Goal: Task Accomplishment & Management: Manage account settings

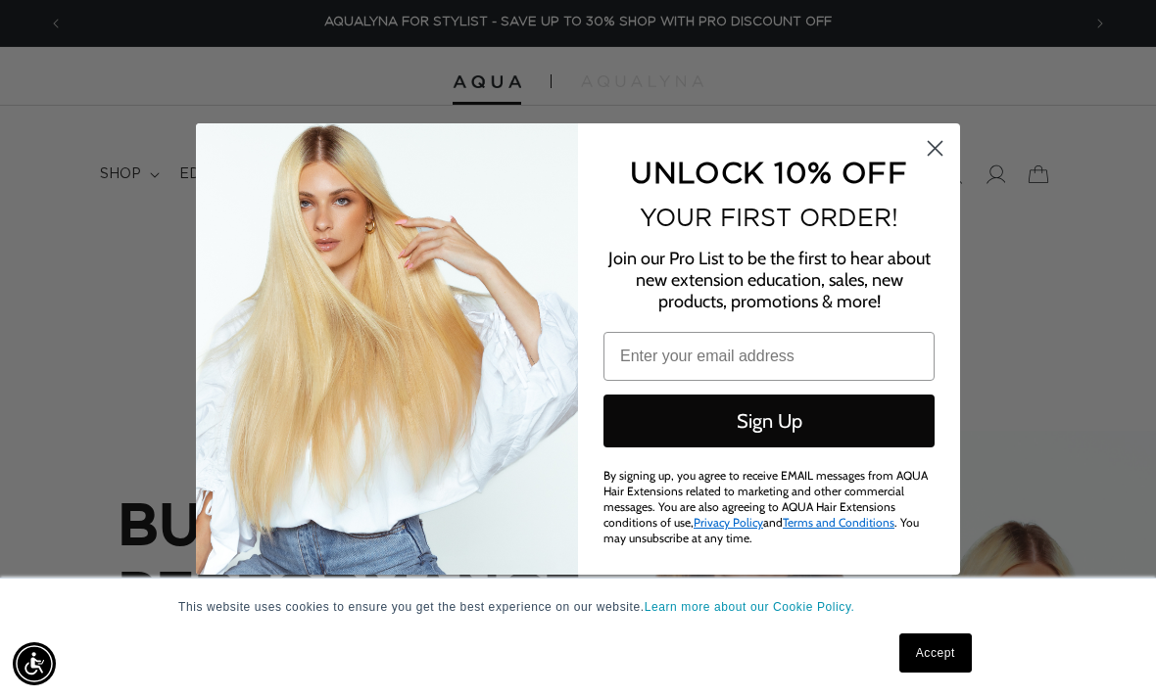
scroll to position [0, 2033]
click at [939, 133] on circle "Close dialog" at bounding box center [935, 148] width 32 height 32
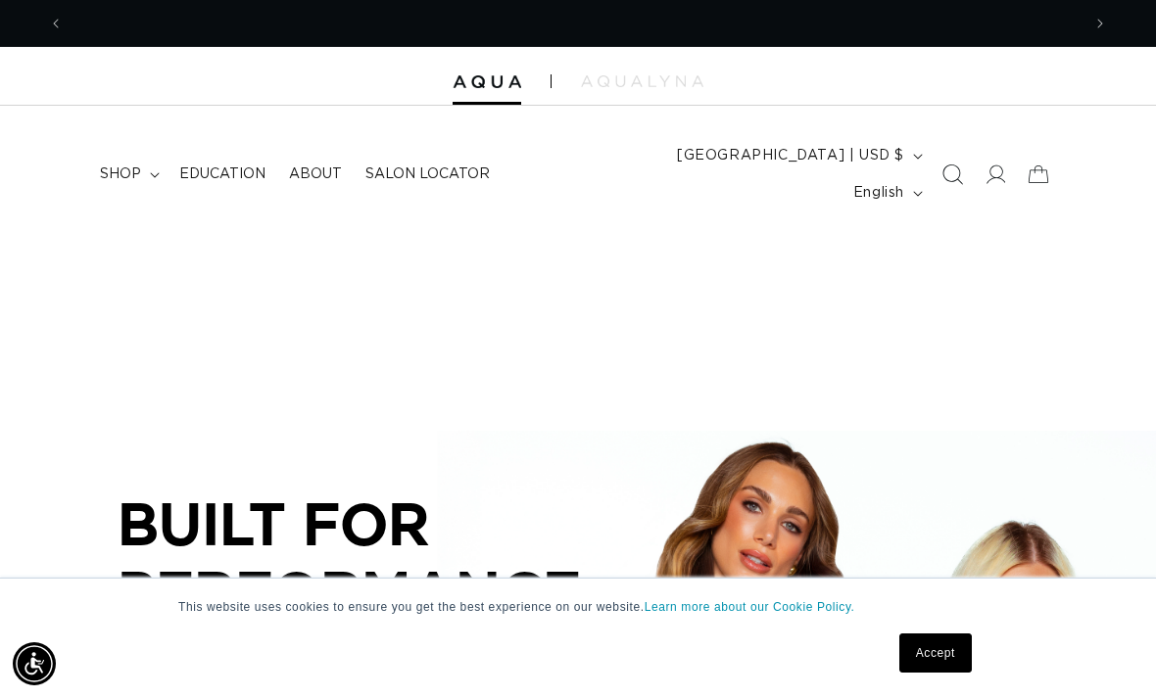
scroll to position [0, 0]
click at [1002, 165] on icon at bounding box center [994, 175] width 21 height 21
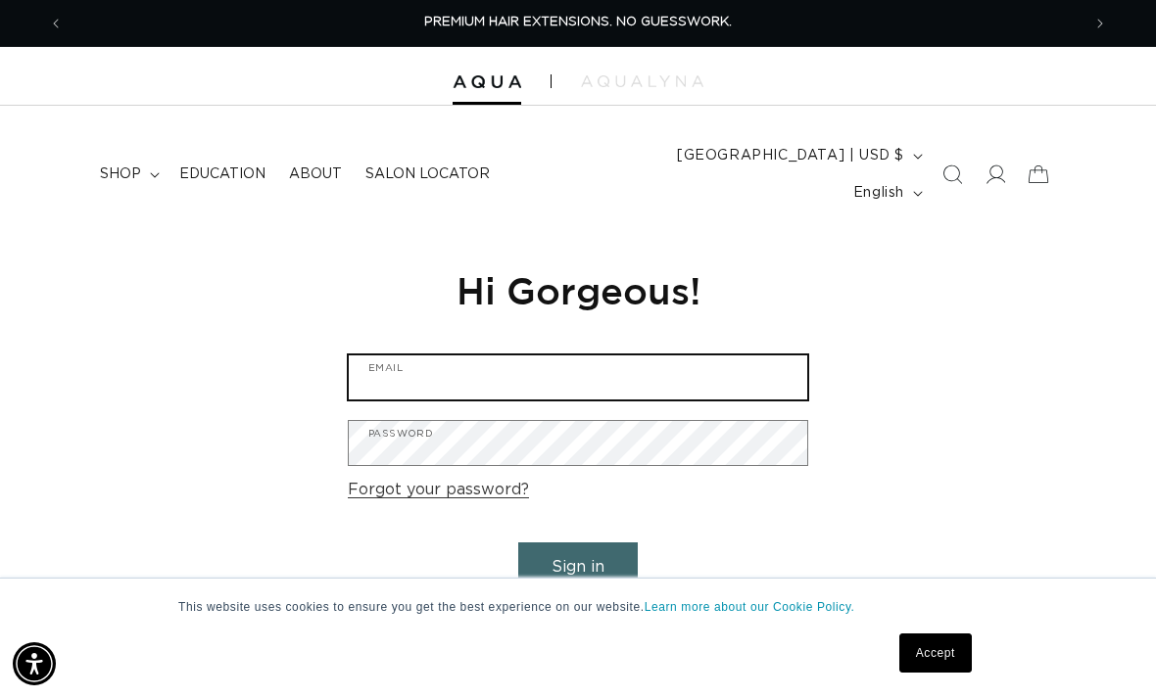
click at [706, 355] on input "Email" at bounding box center [578, 377] width 458 height 44
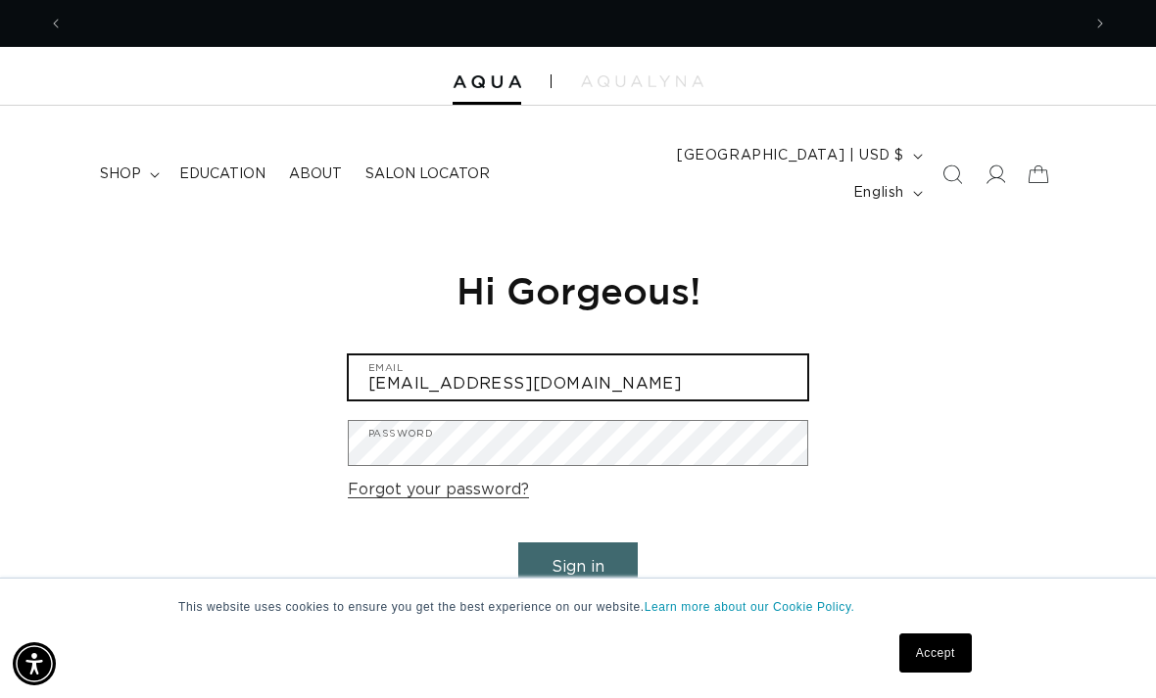
type input "sandhairco@gmail.com"
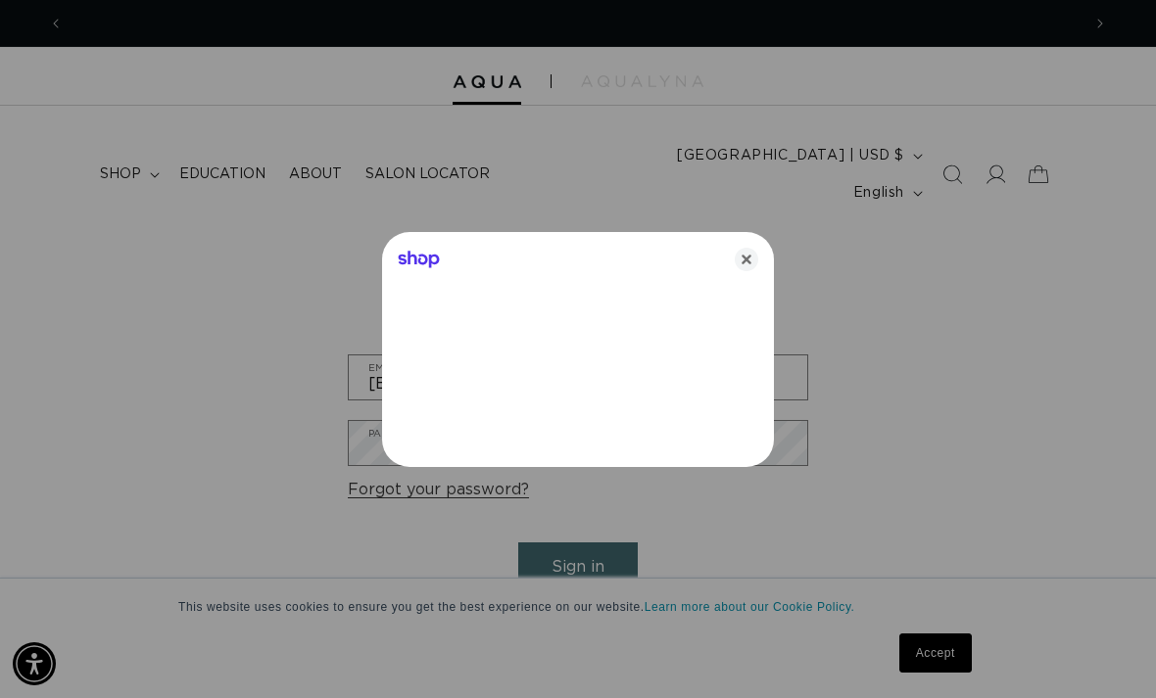
scroll to position [0, 0]
click at [739, 256] on icon "Close" at bounding box center [746, 260] width 24 height 24
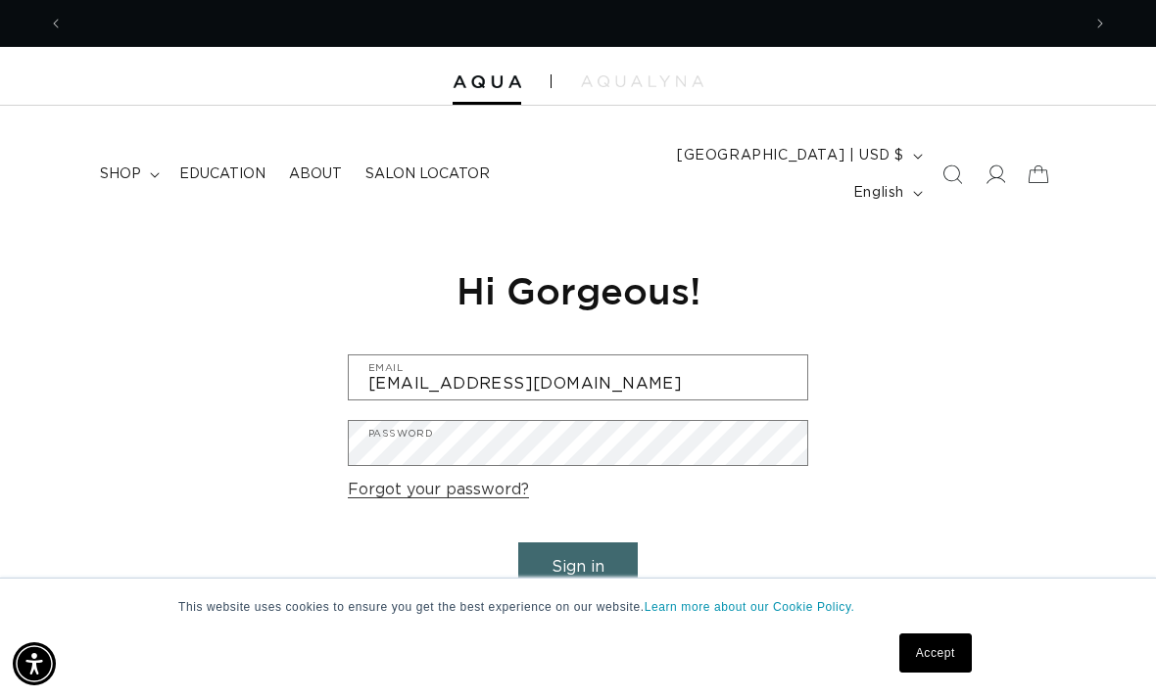
scroll to position [0, 1016]
click at [569, 433] on div "Password" at bounding box center [578, 443] width 460 height 46
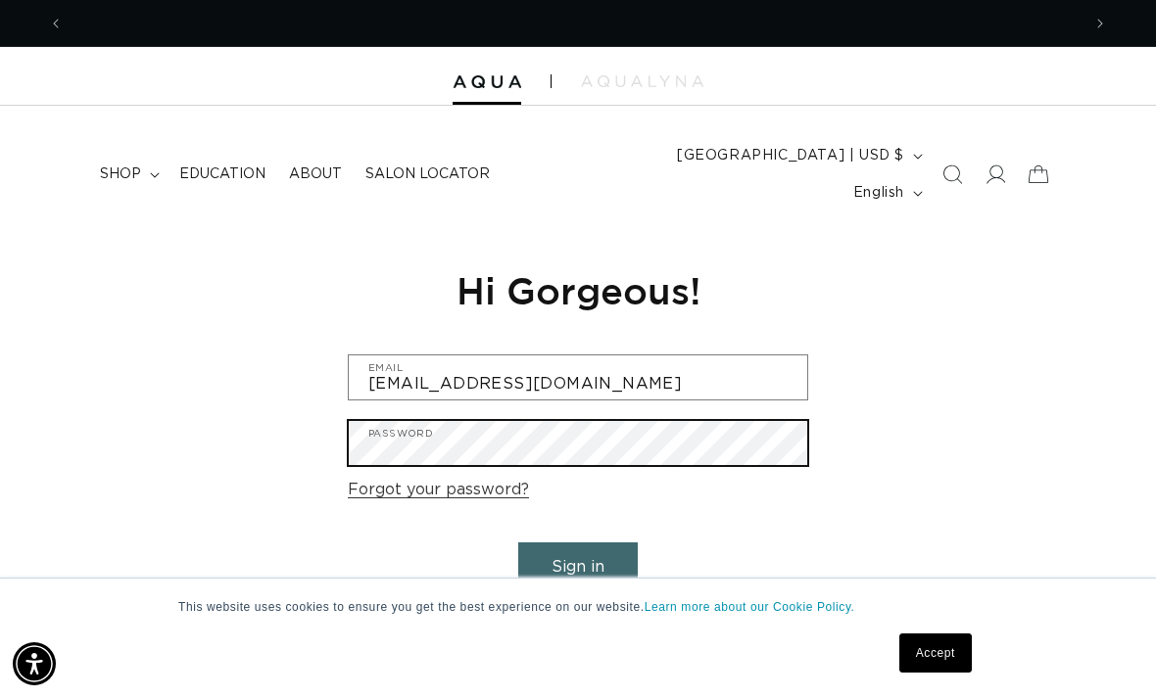
scroll to position [0, 2033]
click at [578, 542] on button "Sign in" at bounding box center [577, 567] width 119 height 50
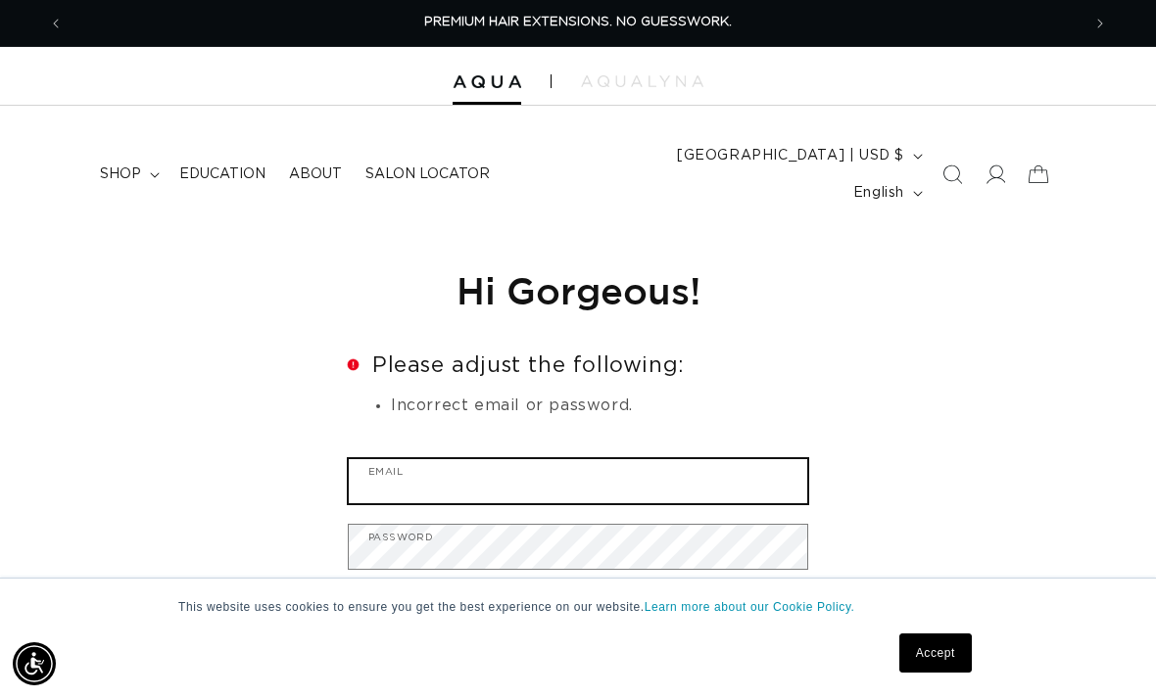
click at [569, 459] on input "Email" at bounding box center [578, 481] width 458 height 44
